Goal: Task Accomplishment & Management: Use online tool/utility

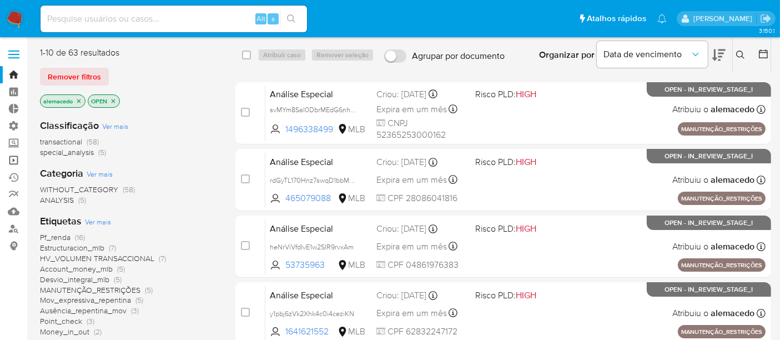
click at [12, 160] on link "Operações em massa" at bounding box center [66, 160] width 132 height 17
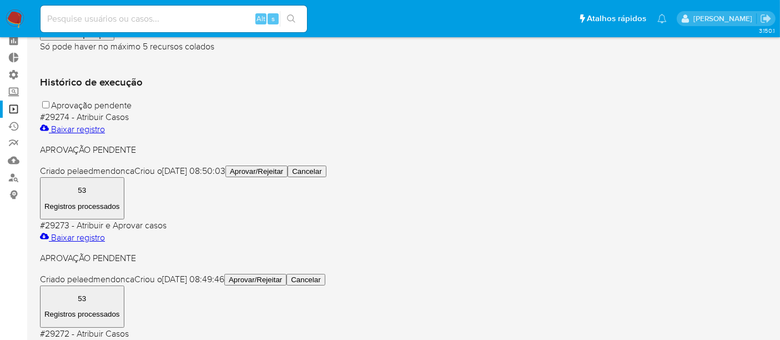
scroll to position [123, 0]
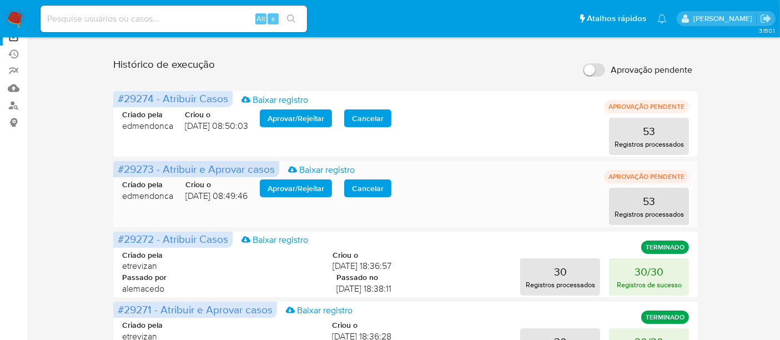
click at [298, 180] on span "Aprovar / Rejeitar" at bounding box center [296, 188] width 57 height 16
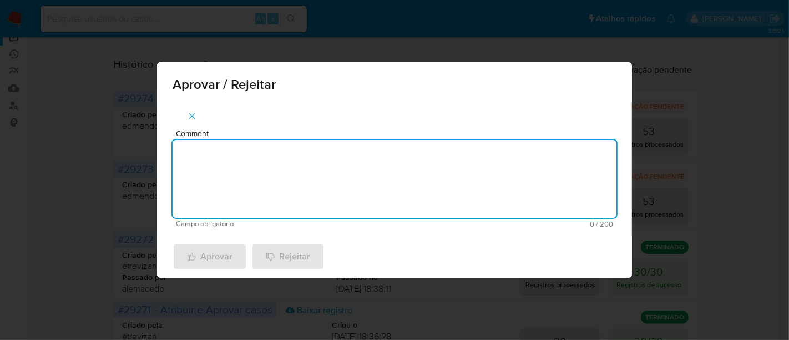
click at [243, 169] on textarea "Comment" at bounding box center [395, 179] width 444 height 78
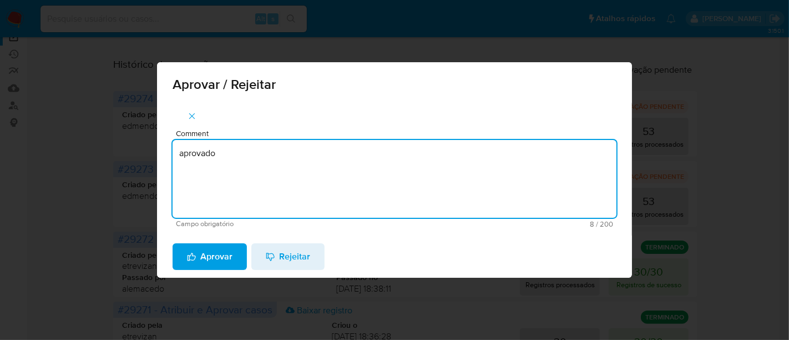
drag, startPoint x: 244, startPoint y: 145, endPoint x: 134, endPoint y: 145, distance: 110.5
click at [134, 145] on div "Aprovar / Rejeitar Comment aprovado Campo obrigatório 8 / 200 192 caracteres re…" at bounding box center [394, 170] width 789 height 340
type textarea "aprovado"
click at [224, 259] on span "Aprovar" at bounding box center [210, 256] width 46 height 24
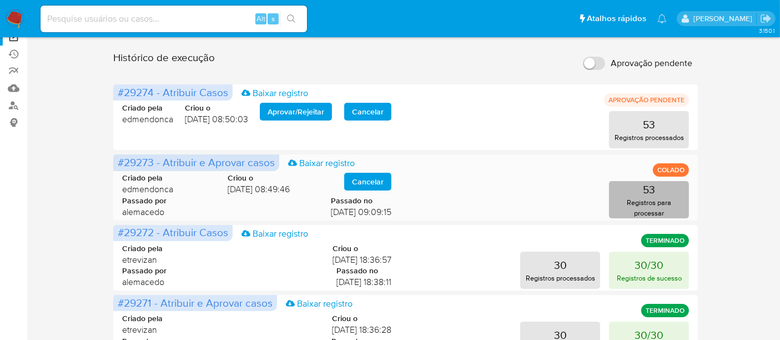
click at [634, 196] on button "53 Registros para processar" at bounding box center [649, 199] width 80 height 37
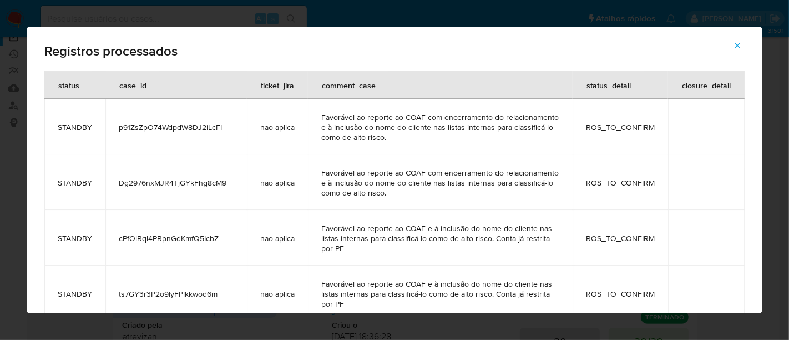
click at [744, 47] on button "button" at bounding box center [737, 45] width 39 height 27
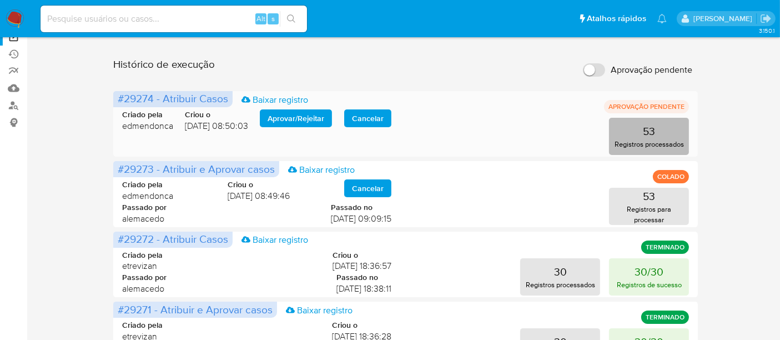
click at [642, 135] on button "53 Registros processados" at bounding box center [649, 136] width 80 height 37
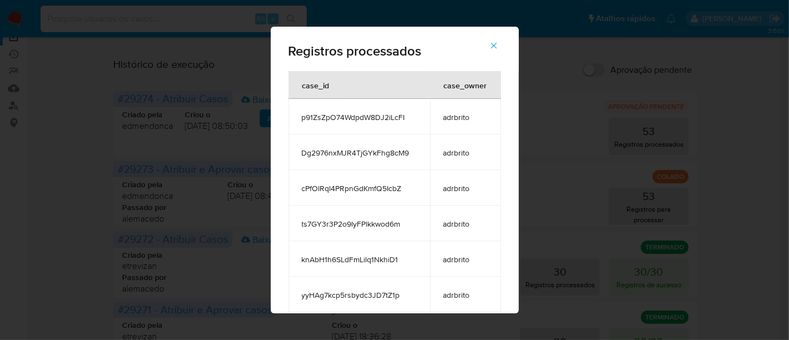
click at [498, 49] on icon "button" at bounding box center [494, 46] width 10 height 10
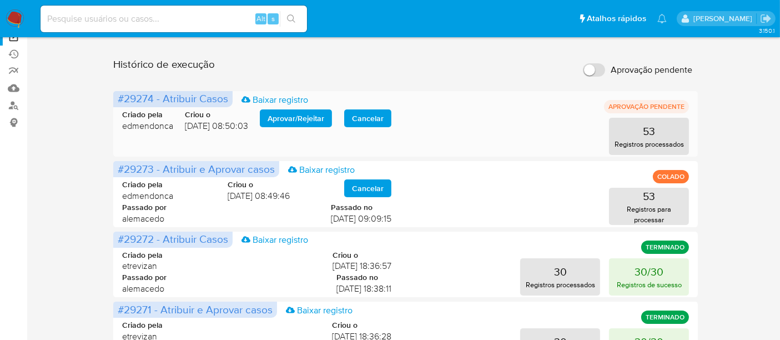
click at [297, 120] on span "Aprovar / Rejeitar" at bounding box center [296, 118] width 57 height 16
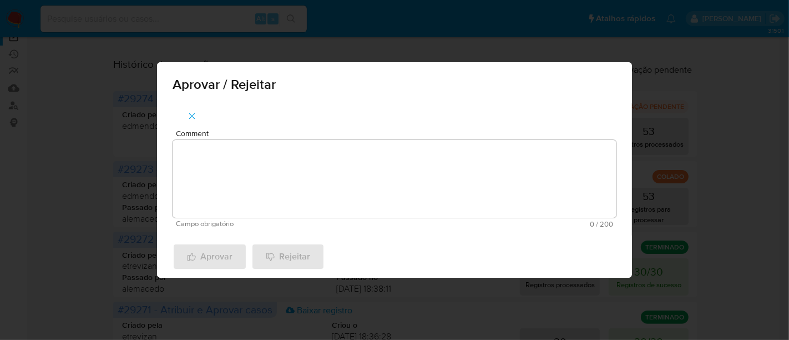
click at [201, 158] on textarea "Comment" at bounding box center [395, 179] width 444 height 78
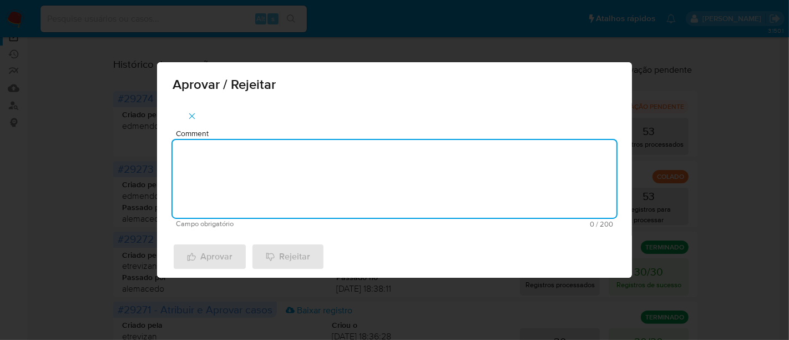
paste textarea "aprovado"
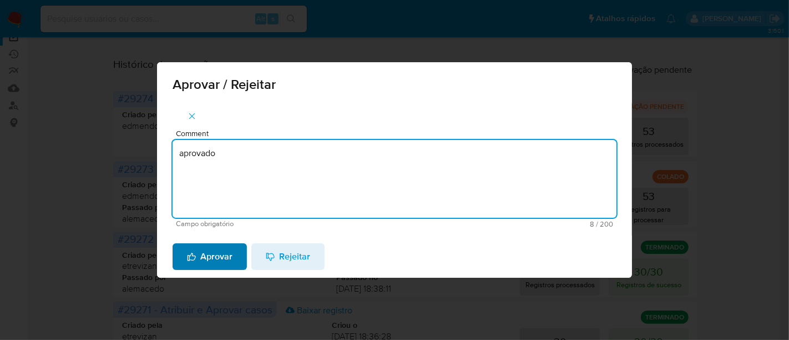
type textarea "aprovado"
click at [220, 256] on span "Aprovar" at bounding box center [210, 256] width 46 height 24
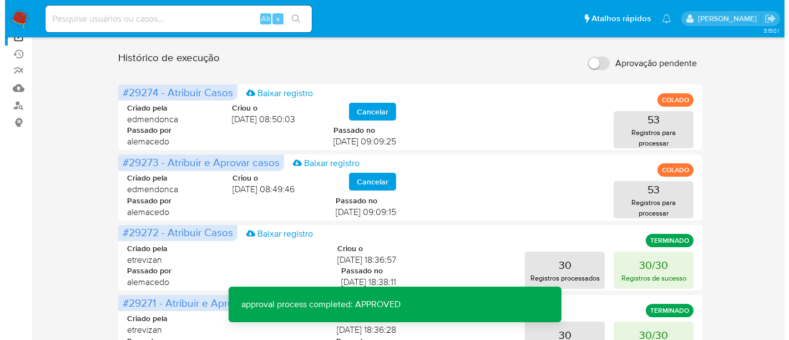
scroll to position [0, 0]
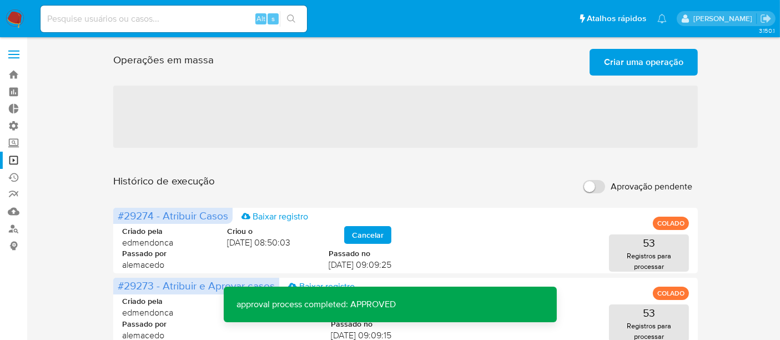
click at [640, 66] on span "Criar uma operação" at bounding box center [643, 62] width 79 height 24
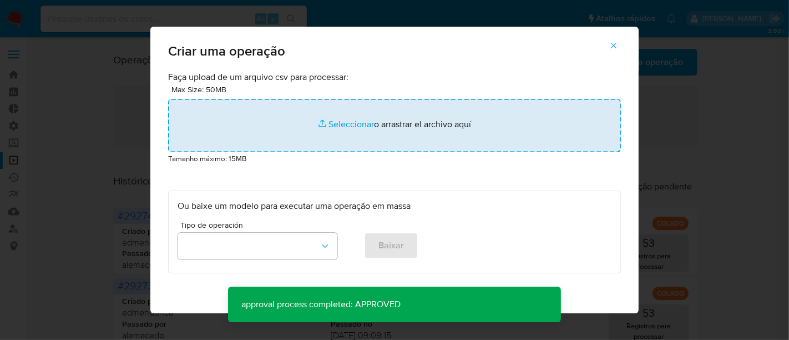
click at [332, 124] on input "file" at bounding box center [394, 125] width 453 height 53
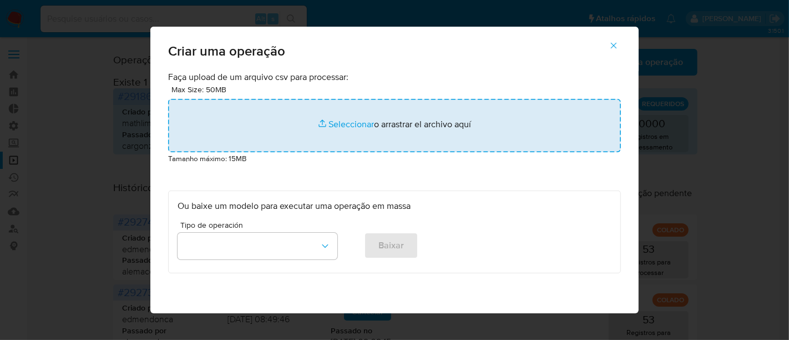
type input "C:\fakepath\ASSIGN_AND_CLOSE_CASE CSV.csv"
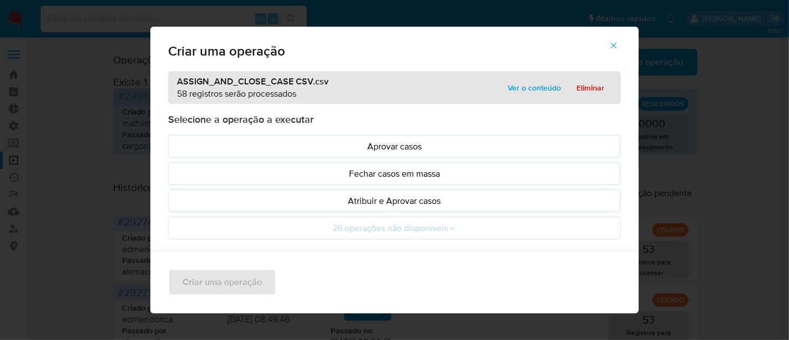
click at [528, 80] on span "Ver o conteúdo" at bounding box center [534, 88] width 53 height 16
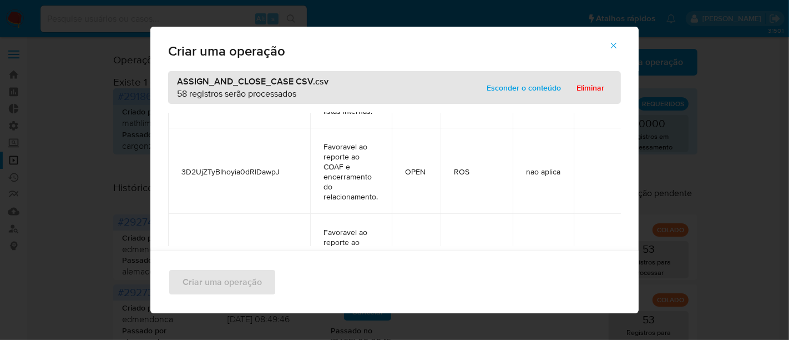
scroll to position [6357, 0]
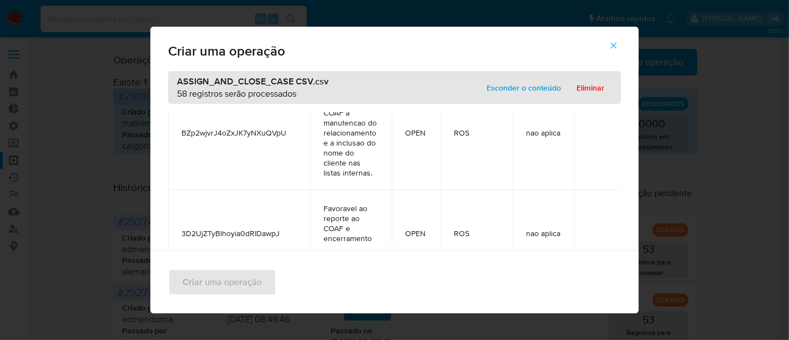
click at [514, 94] on span "Esconder o conteúdo" at bounding box center [524, 88] width 74 height 16
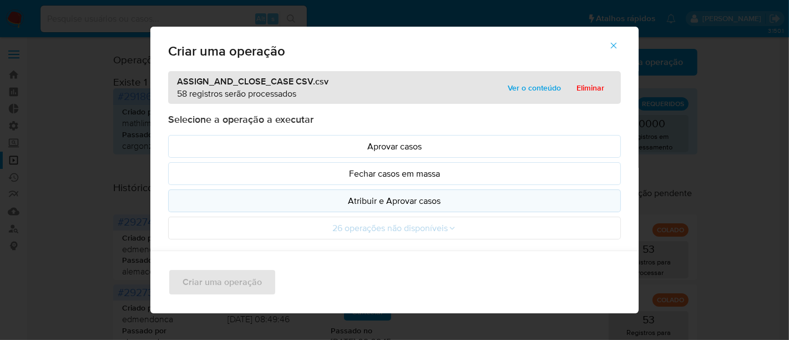
click at [372, 200] on p "Atribuir e Aprovar casos" at bounding box center [395, 200] width 434 height 13
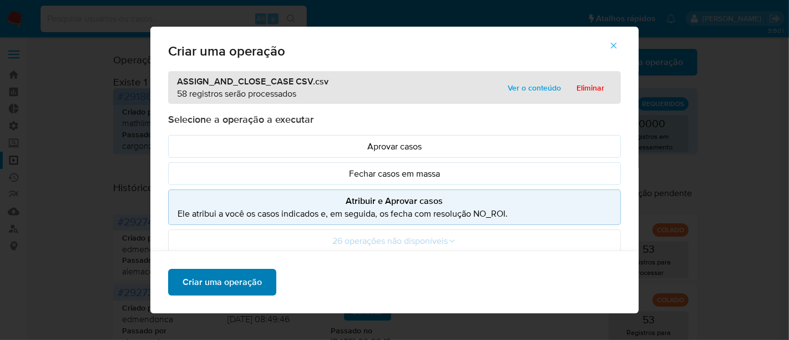
click at [231, 279] on span "Criar uma operação" at bounding box center [222, 282] width 79 height 24
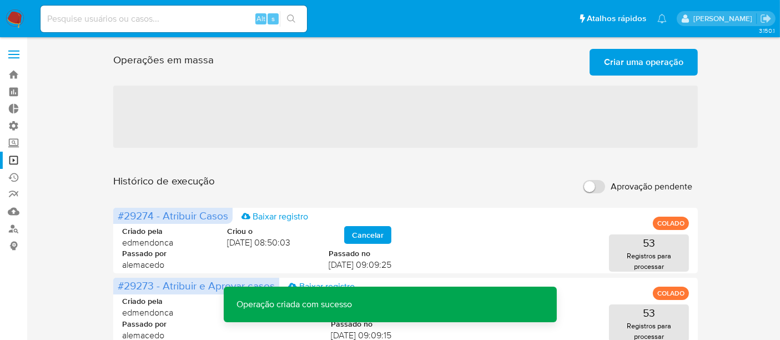
click at [634, 64] on span "Criar uma operação" at bounding box center [643, 62] width 79 height 24
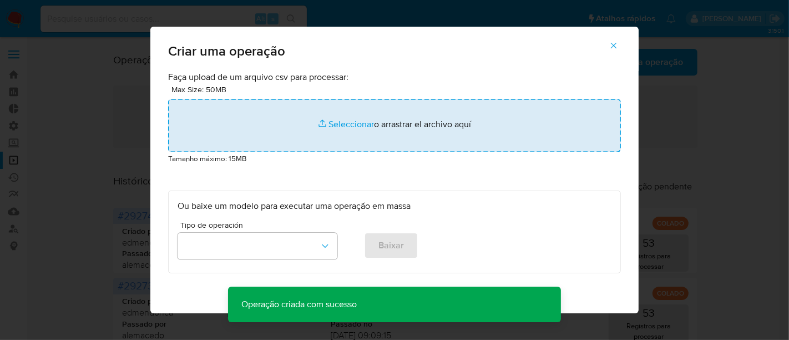
click at [354, 123] on input "file" at bounding box center [394, 125] width 453 height 53
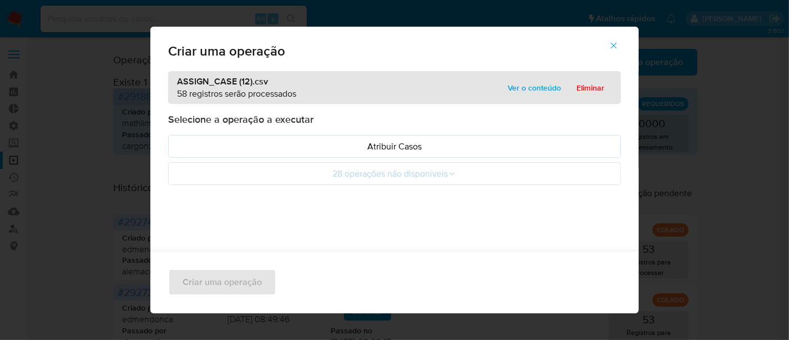
click at [533, 82] on span "Ver o conteúdo" at bounding box center [534, 88] width 53 height 16
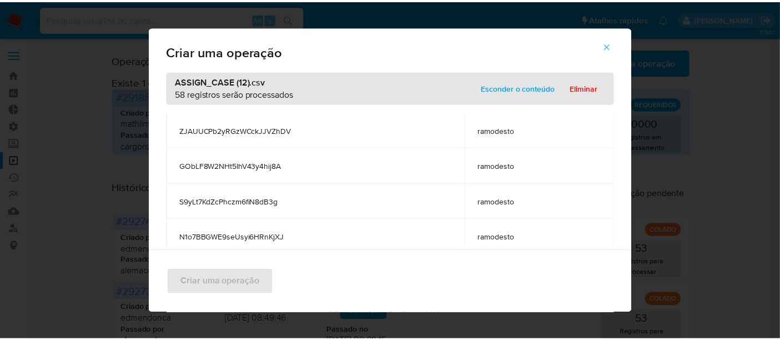
scroll to position [617, 0]
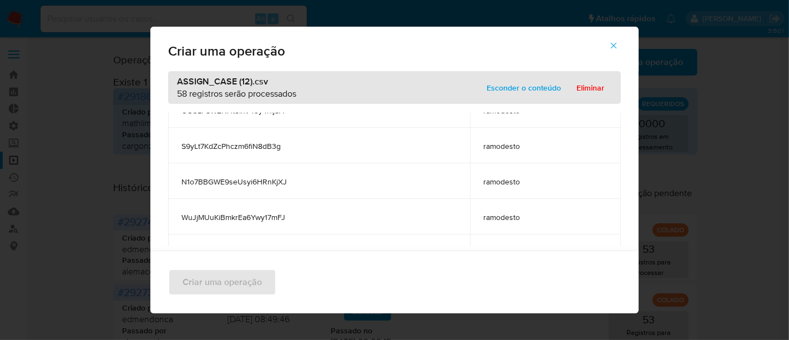
click at [537, 92] on span "Esconder o conteúdo" at bounding box center [524, 88] width 74 height 16
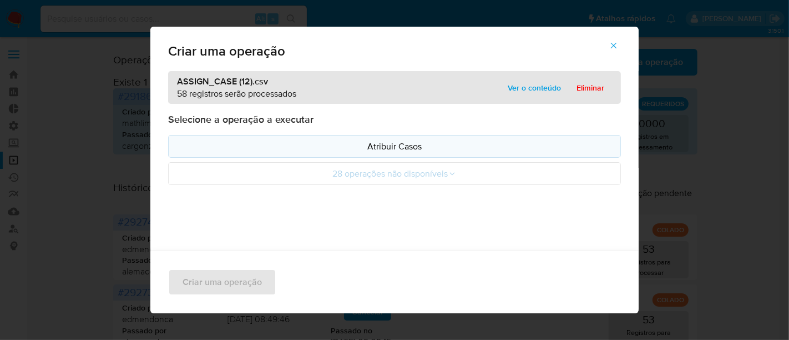
click at [389, 148] on p "Atribuir Casos" at bounding box center [395, 146] width 434 height 13
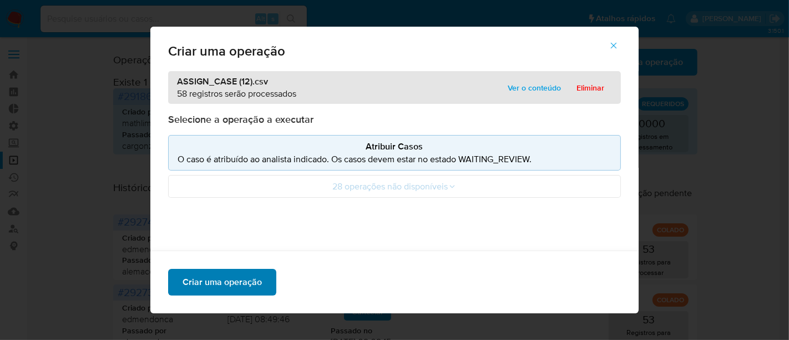
click at [256, 282] on button "Criar uma operação" at bounding box center [222, 282] width 108 height 27
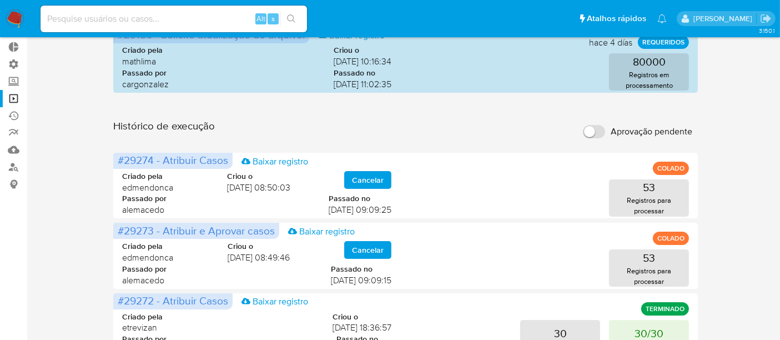
scroll to position [0, 0]
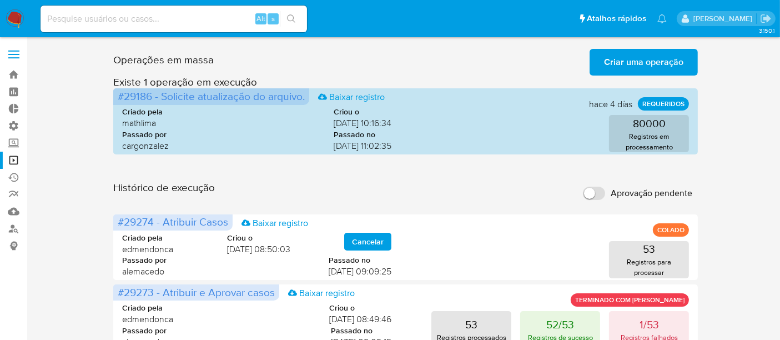
click at [598, 195] on input "Aprovação pendente" at bounding box center [594, 193] width 22 height 13
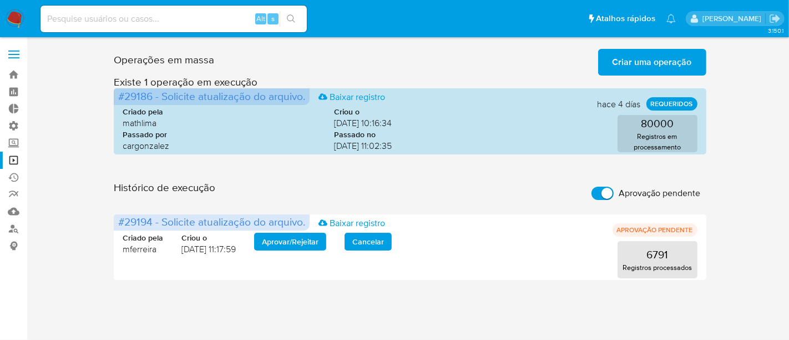
click at [595, 193] on input "Aprovação pendente" at bounding box center [603, 193] width 22 height 13
checkbox input "false"
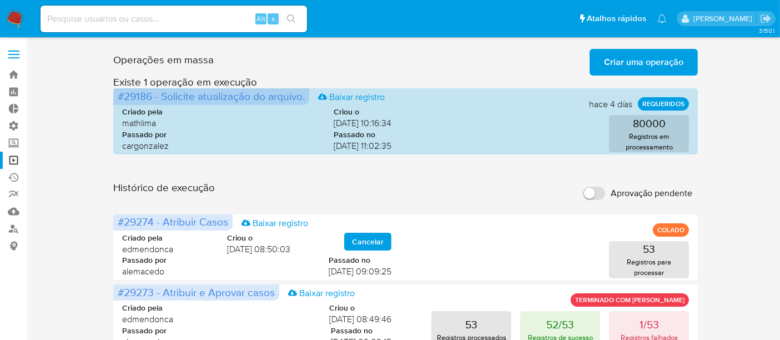
click at [627, 53] on span "Criar uma operação" at bounding box center [643, 62] width 79 height 24
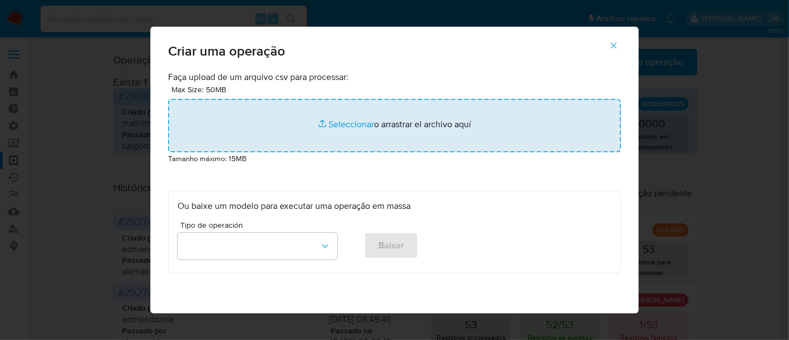
click at [348, 125] on input "file" at bounding box center [394, 125] width 453 height 53
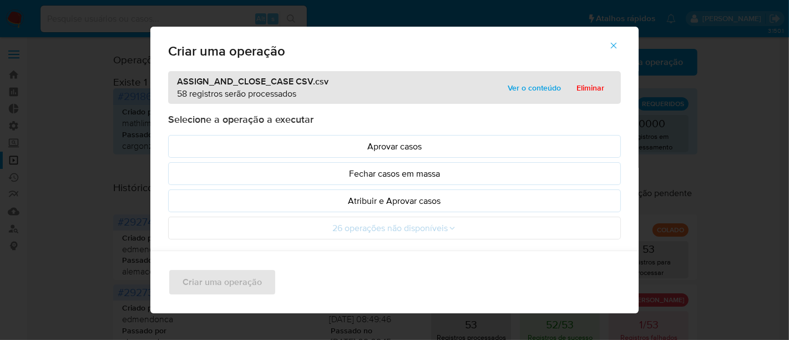
click at [521, 97] on div "ASSIGN_AND_CLOSE_CASE CSV.csv 58 registros serão processados Ver o conteúdo Eli…" at bounding box center [394, 87] width 453 height 33
click at [520, 89] on span "Ver o conteúdo" at bounding box center [534, 88] width 53 height 16
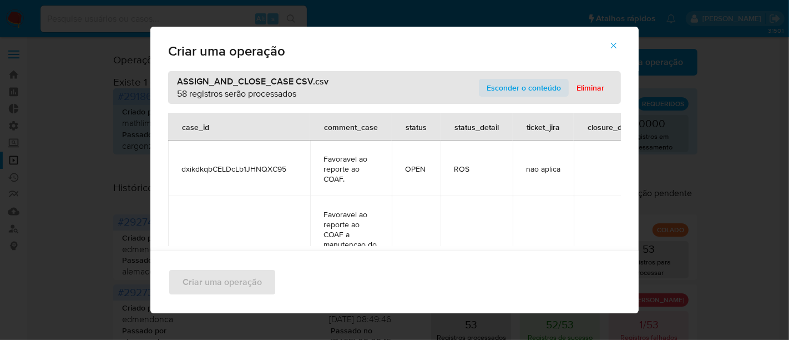
click at [520, 89] on span "Esconder o conteúdo" at bounding box center [524, 88] width 74 height 16
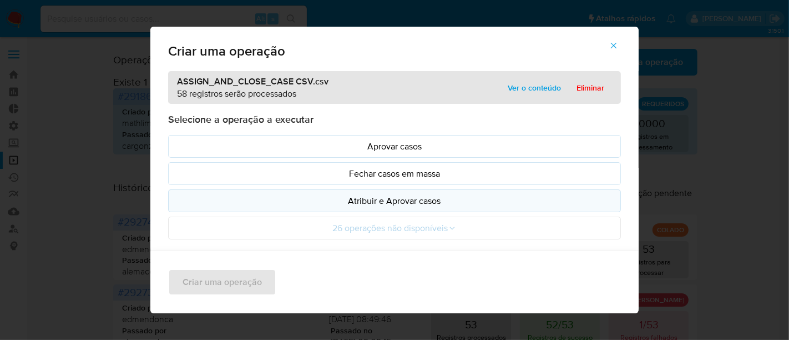
click at [348, 205] on p "Atribuir e Aprovar casos" at bounding box center [395, 200] width 434 height 13
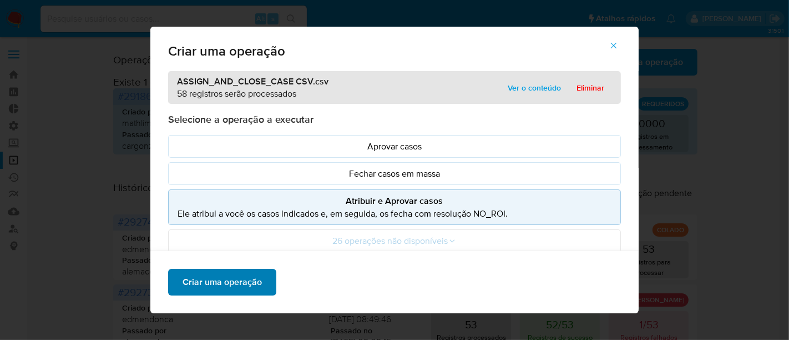
click at [253, 275] on span "Criar uma operação" at bounding box center [222, 282] width 79 height 24
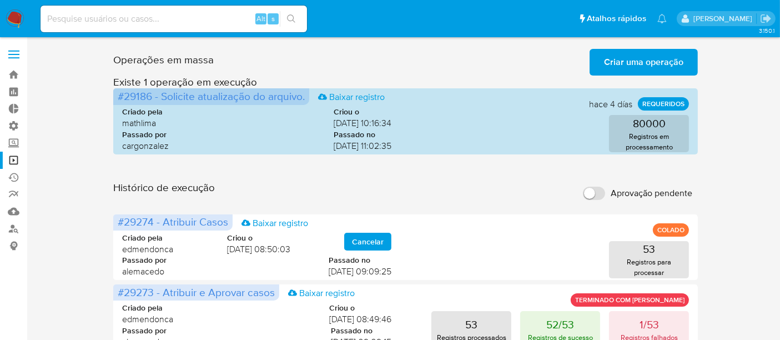
click at [604, 194] on input "Aprovação pendente" at bounding box center [594, 193] width 22 height 13
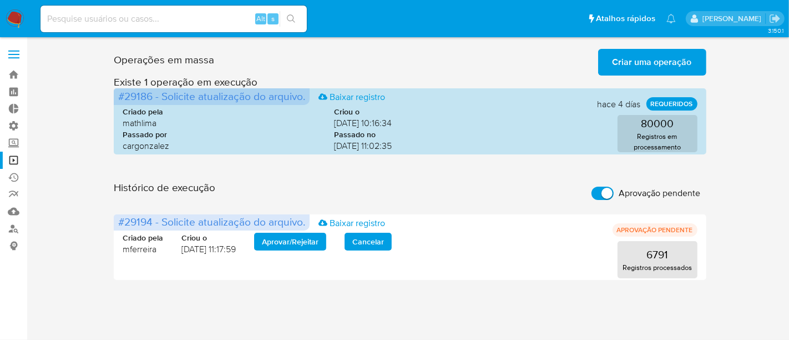
click at [597, 187] on input "Aprovação pendente" at bounding box center [603, 193] width 22 height 13
checkbox input "false"
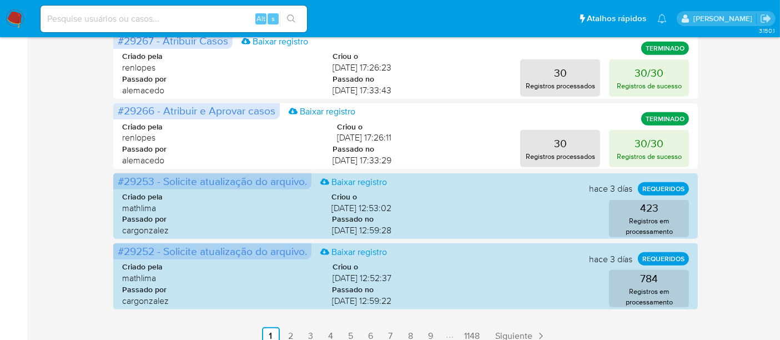
scroll to position [613, 0]
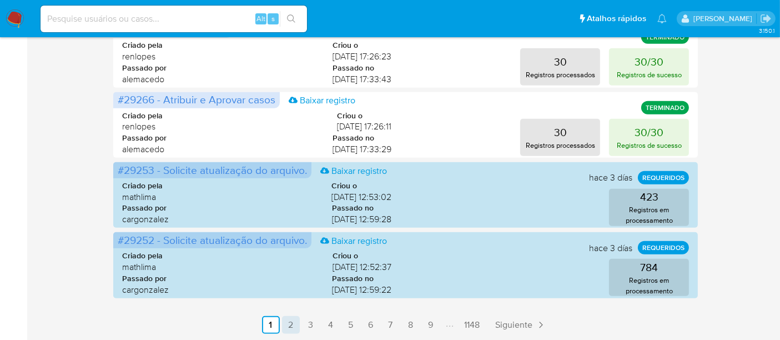
click at [285, 328] on link "2" at bounding box center [291, 325] width 18 height 18
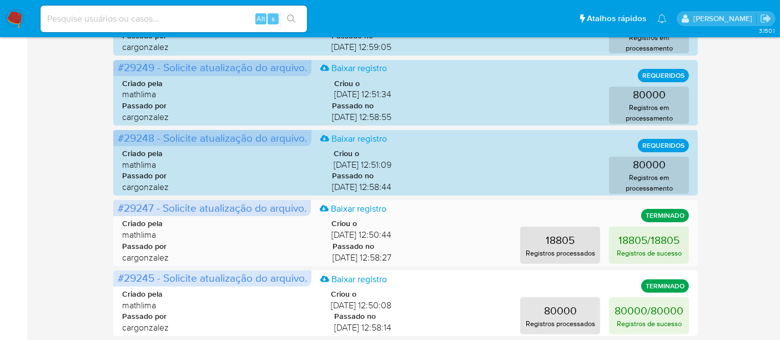
scroll to position [295, 0]
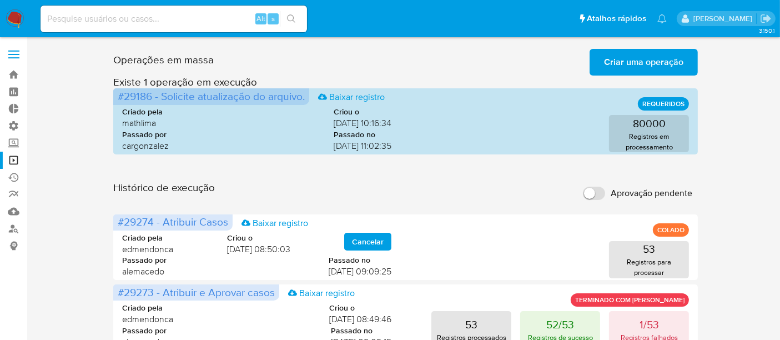
click at [592, 192] on input "Aprovação pendente" at bounding box center [594, 193] width 22 height 13
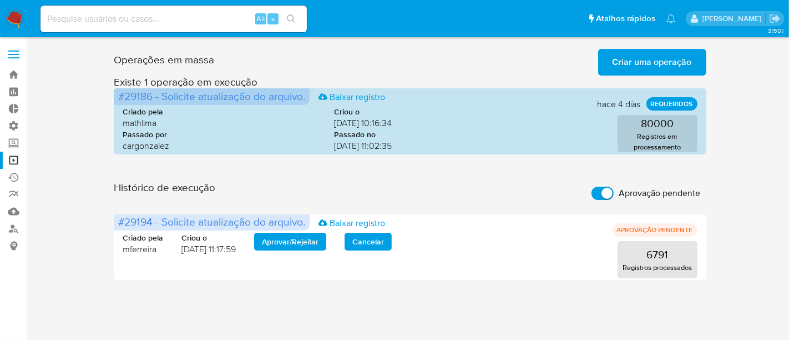
click at [598, 193] on input "Aprovação pendente" at bounding box center [603, 193] width 22 height 13
checkbox input "false"
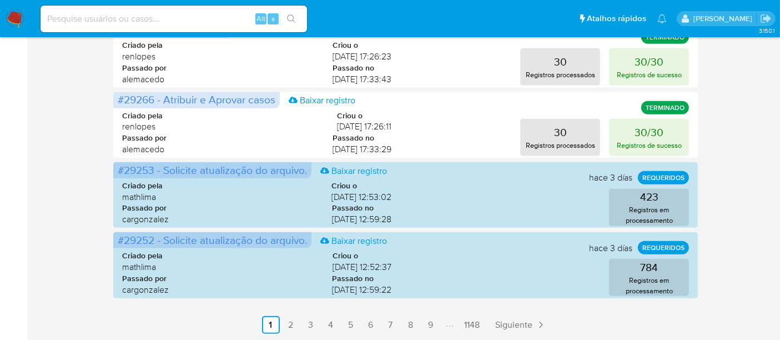
scroll to position [613, 0]
click at [296, 328] on link "2" at bounding box center [291, 325] width 18 height 18
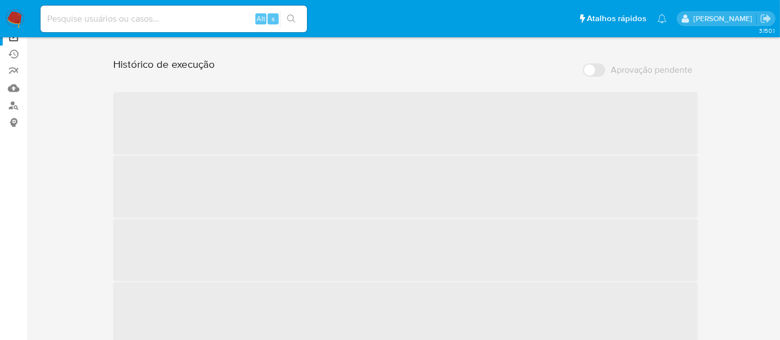
scroll to position [0, 0]
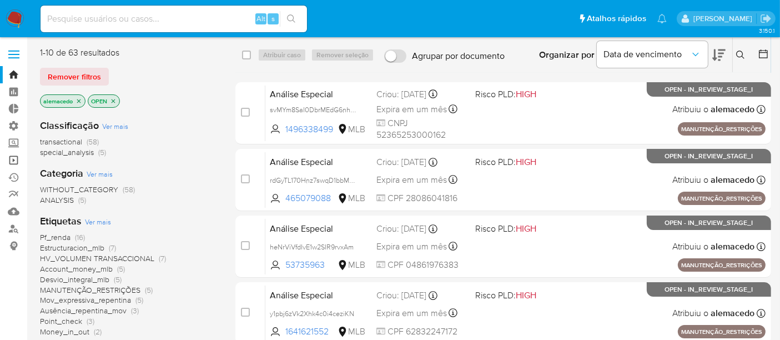
click at [22, 158] on link "Operações em massa" at bounding box center [66, 160] width 132 height 17
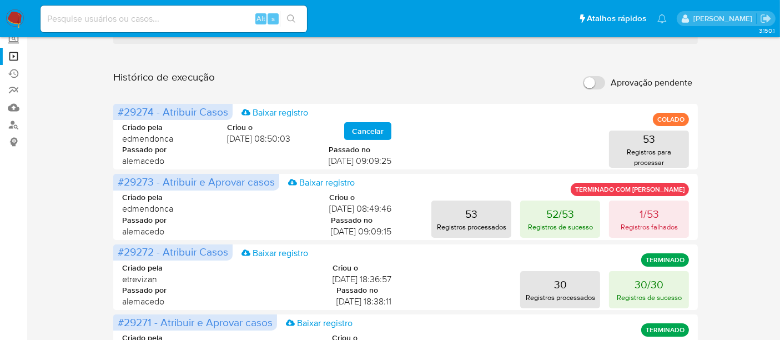
scroll to position [123, 0]
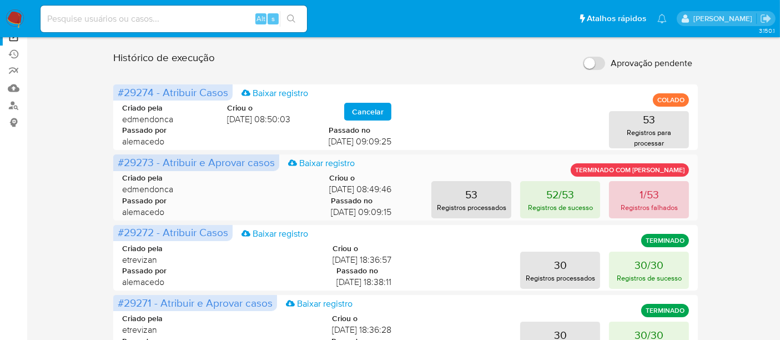
click at [636, 204] on p "Registros falhados" at bounding box center [649, 207] width 57 height 11
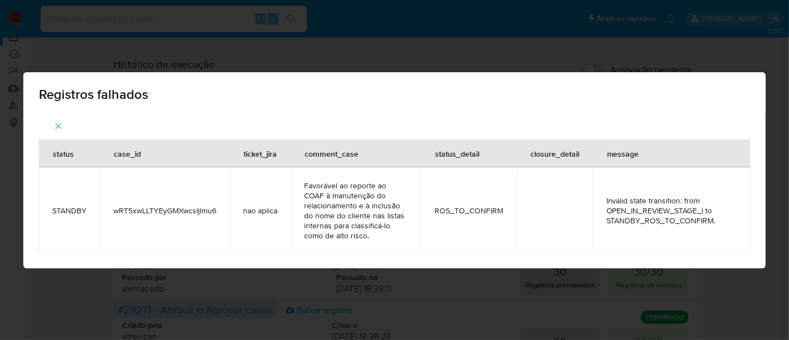
click at [745, 105] on div "Registros falhados" at bounding box center [394, 92] width 743 height 41
click at [739, 61] on div "Registros falhados status case_id ticket_jira comment_case status_detail closur…" at bounding box center [394, 170] width 789 height 340
click at [293, 284] on div "Registros falhados status case_id ticket_jira comment_case status_detail closur…" at bounding box center [394, 170] width 789 height 340
click at [292, 283] on div "Registros falhados status case_id ticket_jira comment_case status_detail closur…" at bounding box center [394, 170] width 789 height 340
click at [225, 280] on div "Registros falhados status case_id ticket_jira comment_case status_detail closur…" at bounding box center [394, 170] width 789 height 340
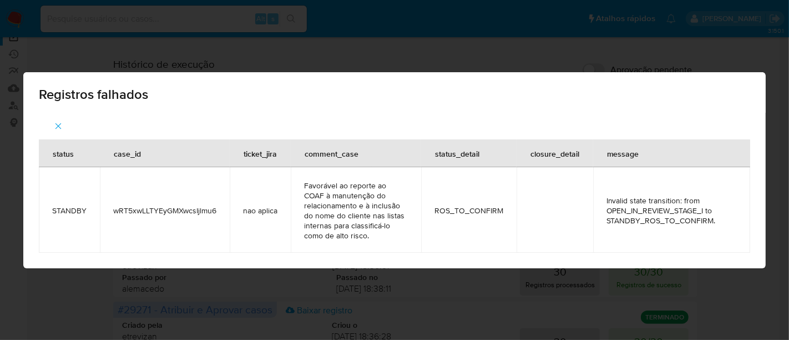
drag, startPoint x: 261, startPoint y: 266, endPoint x: 298, endPoint y: 260, distance: 37.1
click at [265, 266] on div "status case_id ticket_jira comment_case status_detail closure_detail message ST…" at bounding box center [394, 190] width 743 height 155
click at [629, 132] on div "status case_id ticket_jira comment_case status_detail closure_detail message ST…" at bounding box center [394, 190] width 743 height 155
drag, startPoint x: 789, startPoint y: 1, endPoint x: 452, endPoint y: 49, distance: 340.0
click at [452, 49] on div "Registros falhados status case_id ticket_jira comment_case status_detail closur…" at bounding box center [394, 170] width 789 height 340
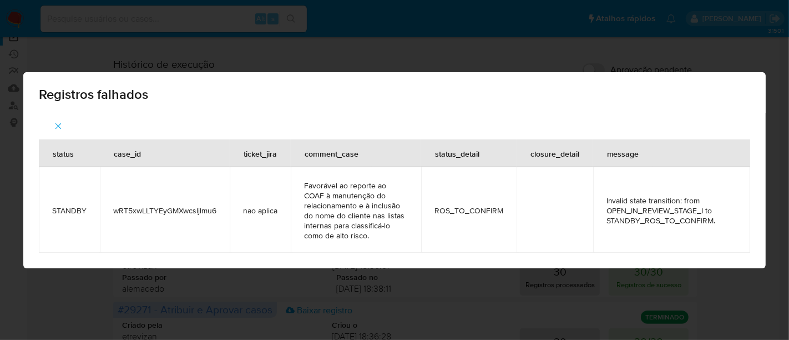
click at [501, 308] on div "Registros falhados status case_id ticket_jira comment_case status_detail closur…" at bounding box center [394, 170] width 789 height 340
click at [62, 118] on span "button" at bounding box center [58, 126] width 10 height 24
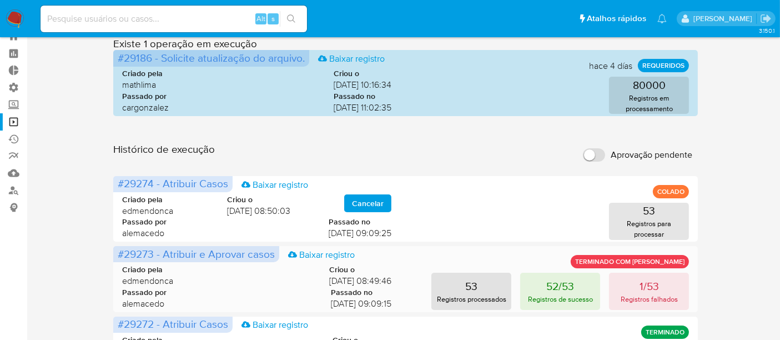
scroll to position [0, 0]
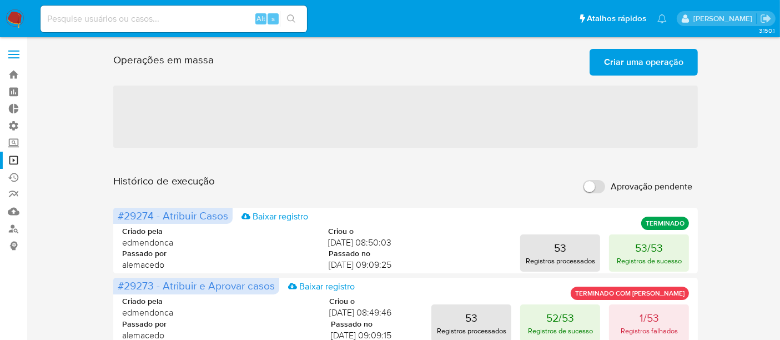
click at [600, 184] on input "Aprovação pendente" at bounding box center [594, 186] width 22 height 13
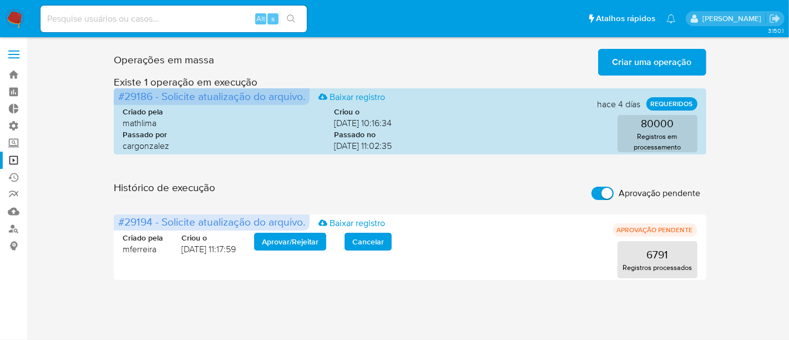
click at [592, 187] on label "Aprovação pendente" at bounding box center [646, 193] width 120 height 24
click at [592, 187] on input "Aprovação pendente" at bounding box center [603, 193] width 22 height 13
checkbox input "false"
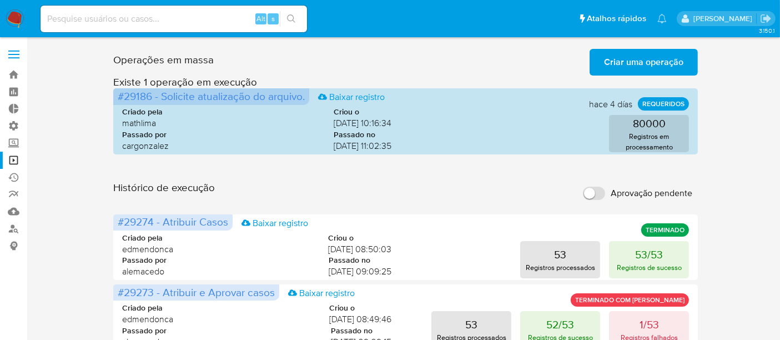
click at [641, 63] on span "Criar uma operação" at bounding box center [643, 62] width 79 height 24
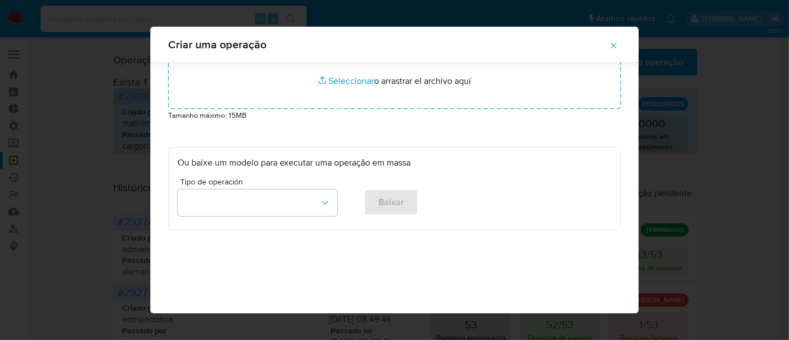
scroll to position [16, 0]
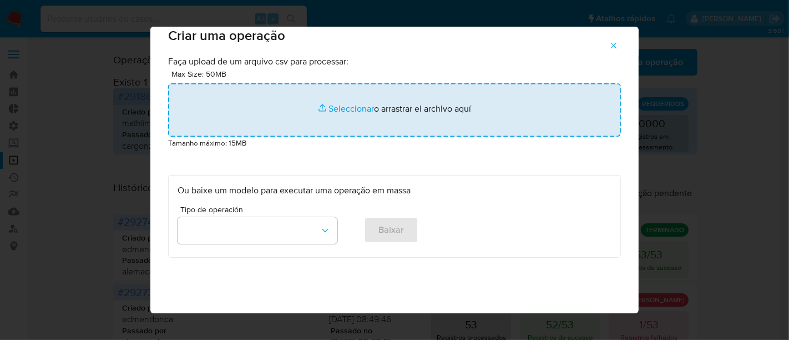
click at [341, 107] on input "file" at bounding box center [394, 109] width 453 height 53
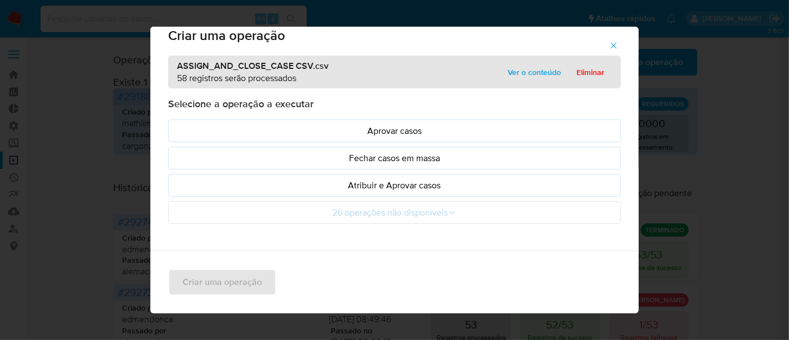
click at [535, 72] on span "Ver o conteúdo" at bounding box center [534, 72] width 53 height 16
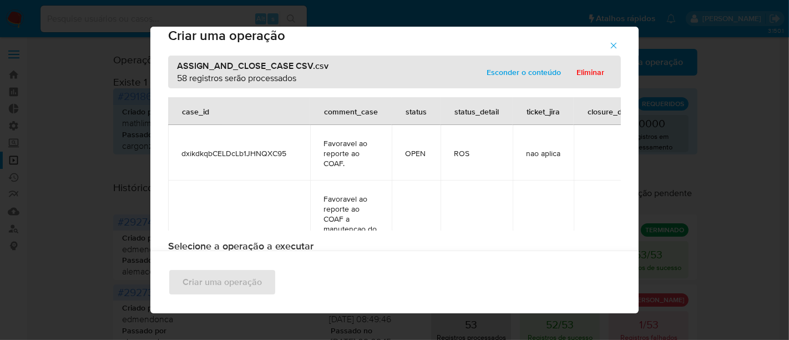
click at [535, 72] on span "Esconder o conteúdo" at bounding box center [524, 72] width 74 height 16
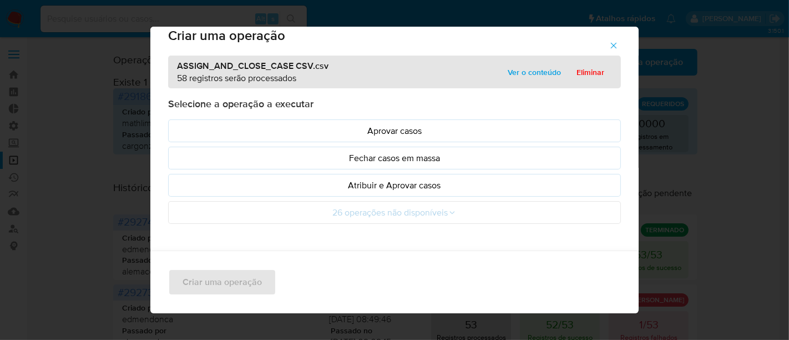
click at [384, 183] on p "Atribuir e Aprovar casos" at bounding box center [395, 185] width 434 height 13
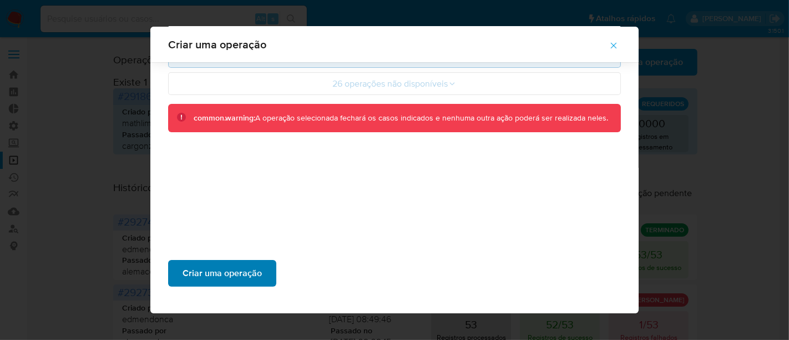
click at [217, 276] on span "Criar uma operação" at bounding box center [222, 273] width 79 height 24
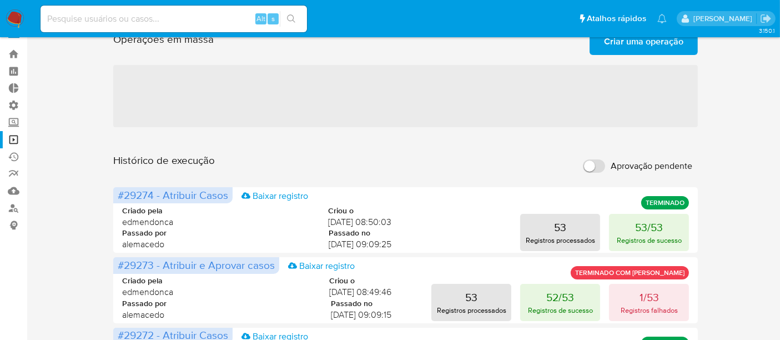
scroll to position [0, 0]
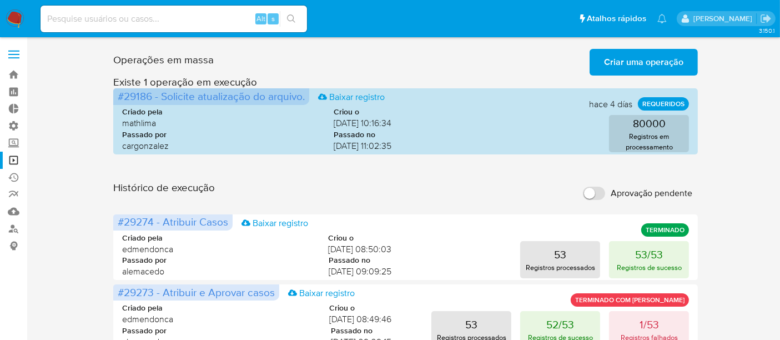
click at [598, 191] on input "Aprovação pendente" at bounding box center [594, 193] width 22 height 13
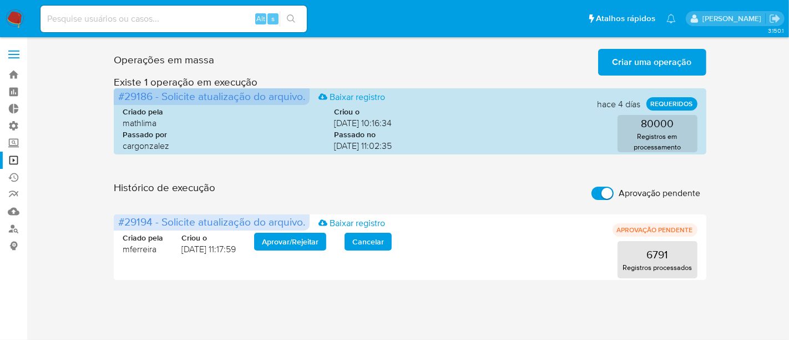
click at [595, 195] on input "Aprovação pendente" at bounding box center [603, 193] width 22 height 13
checkbox input "false"
